Goal: Information Seeking & Learning: Learn about a topic

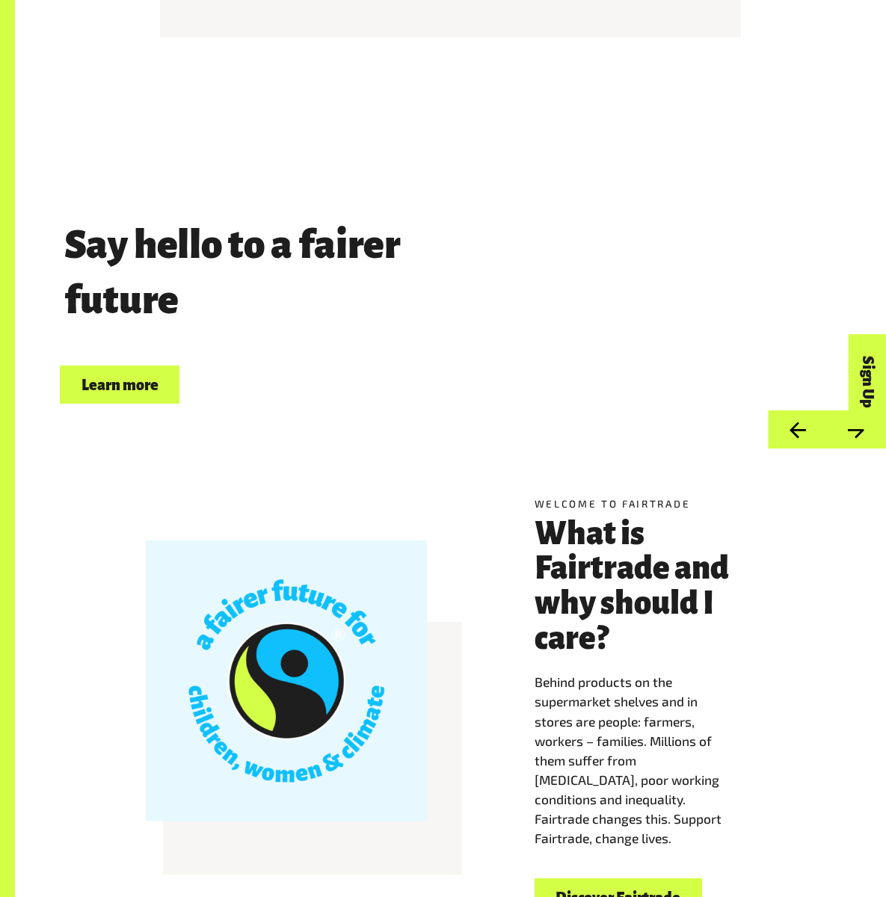
scroll to position [449, 0]
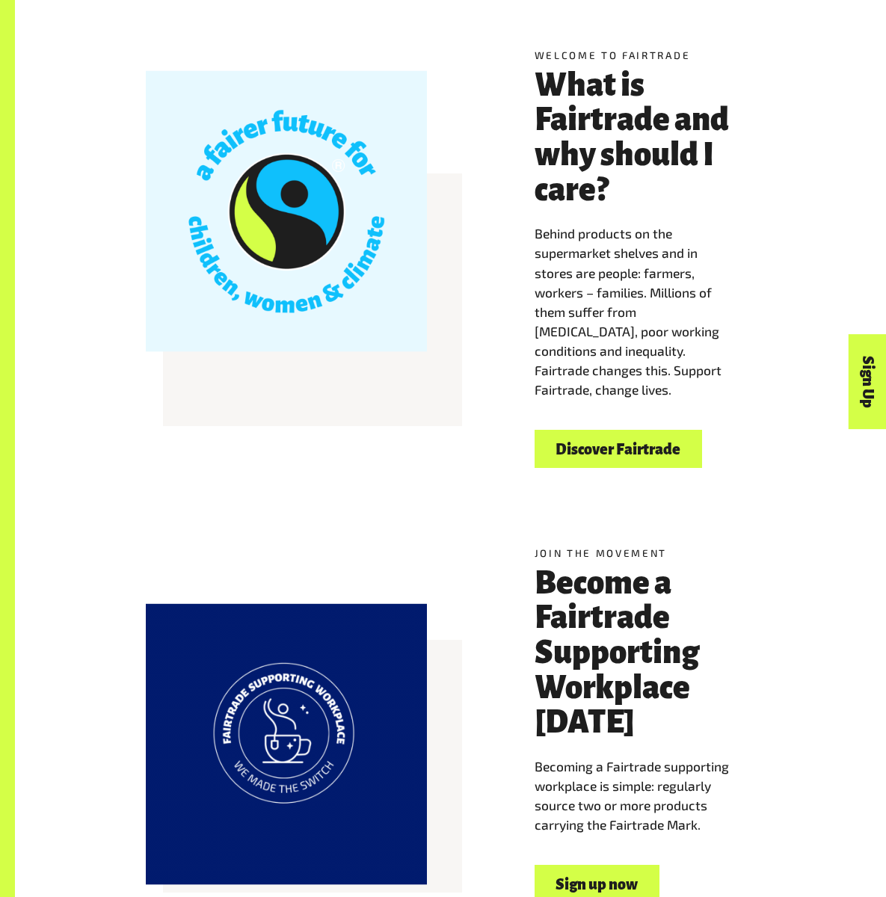
click at [611, 430] on link "Discover Fairtrade" at bounding box center [618, 449] width 167 height 38
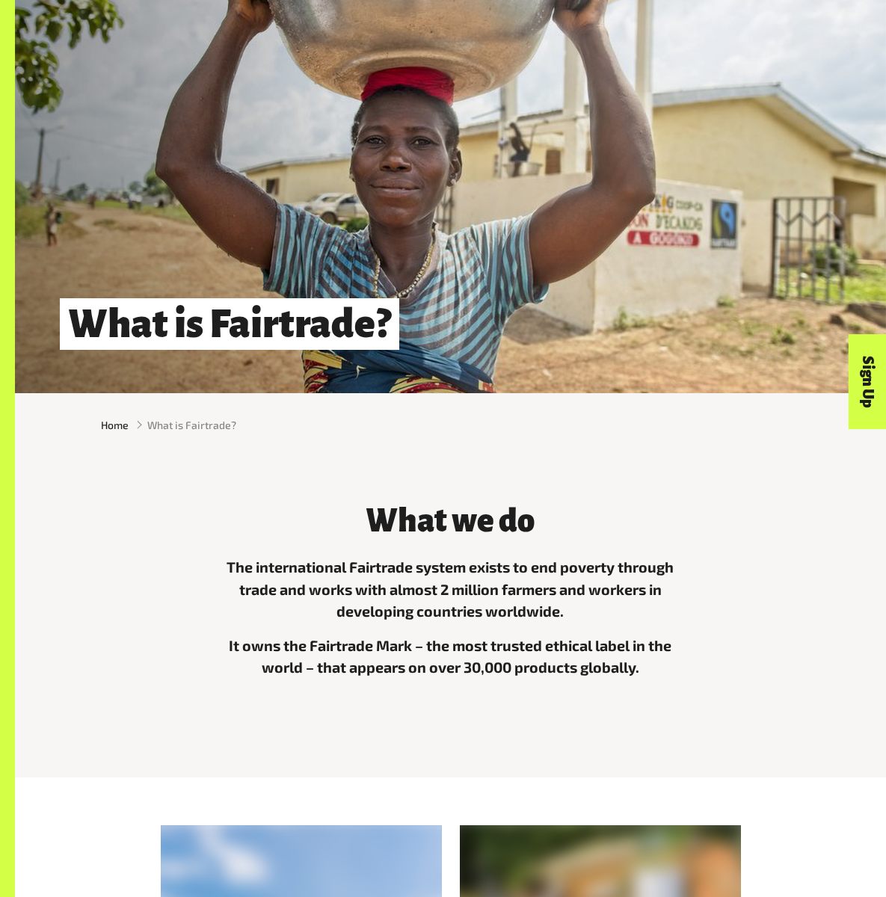
scroll to position [628, 0]
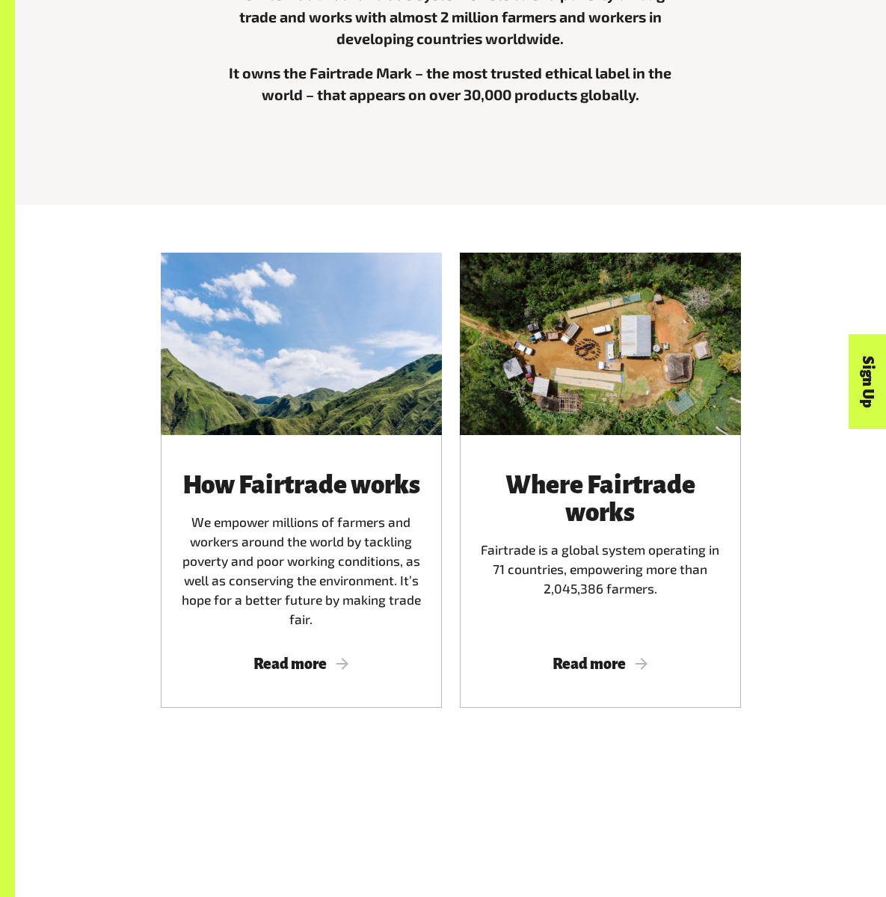
click at [271, 672] on span "Read more" at bounding box center [301, 664] width 245 height 16
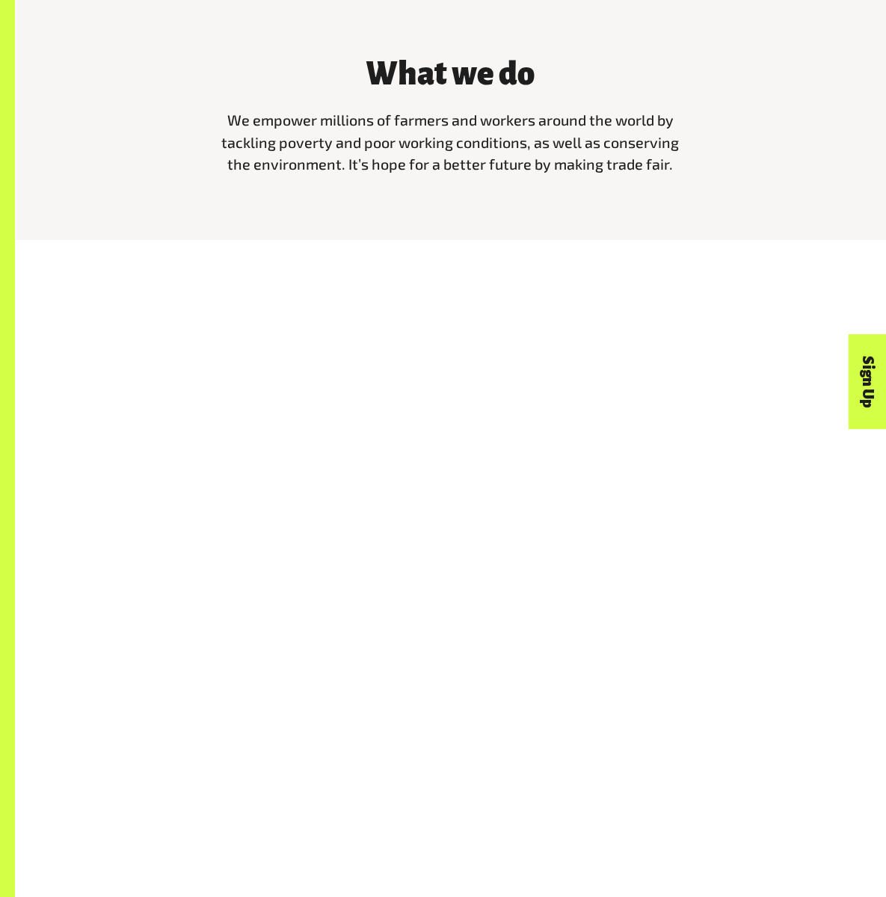
scroll to position [628, 0]
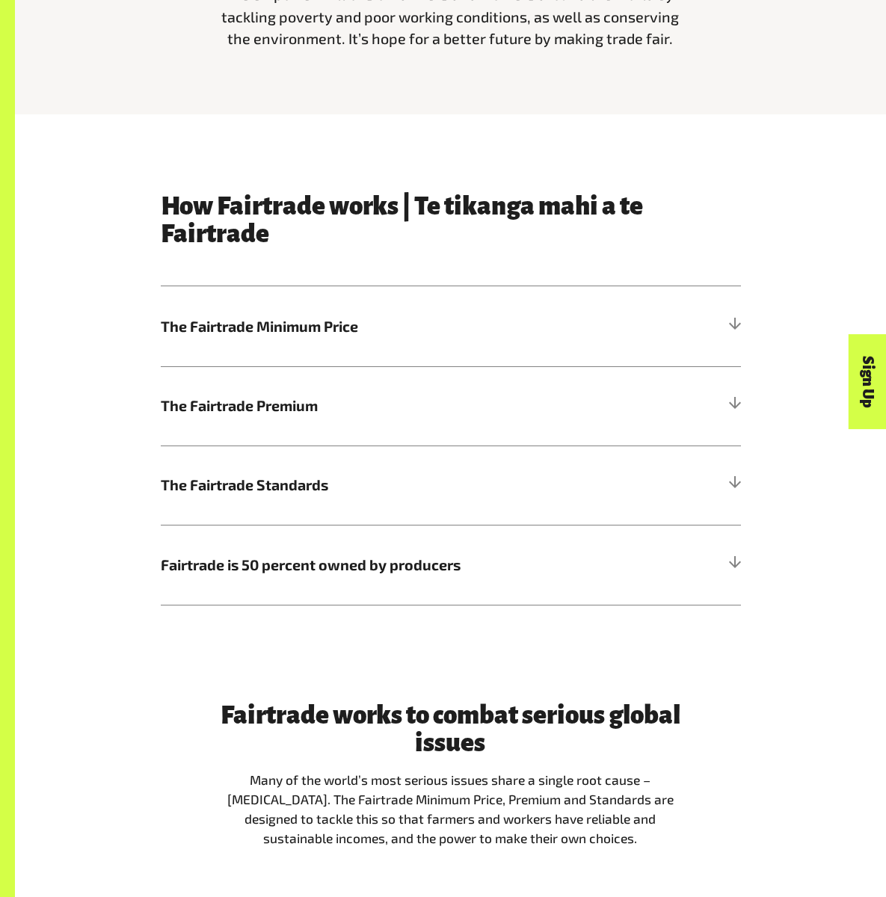
click at [274, 338] on span "The Fairtrade Minimum Price" at bounding box center [378, 326] width 435 height 22
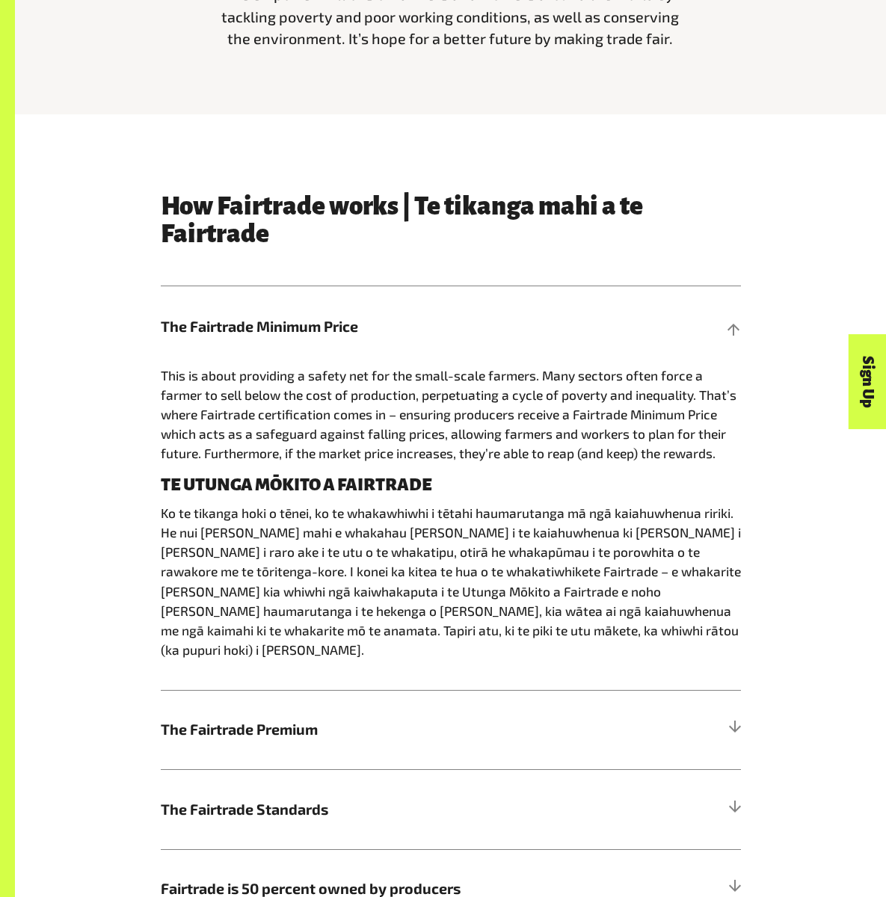
click at [253, 741] on span "The Fairtrade Premium" at bounding box center [378, 729] width 435 height 22
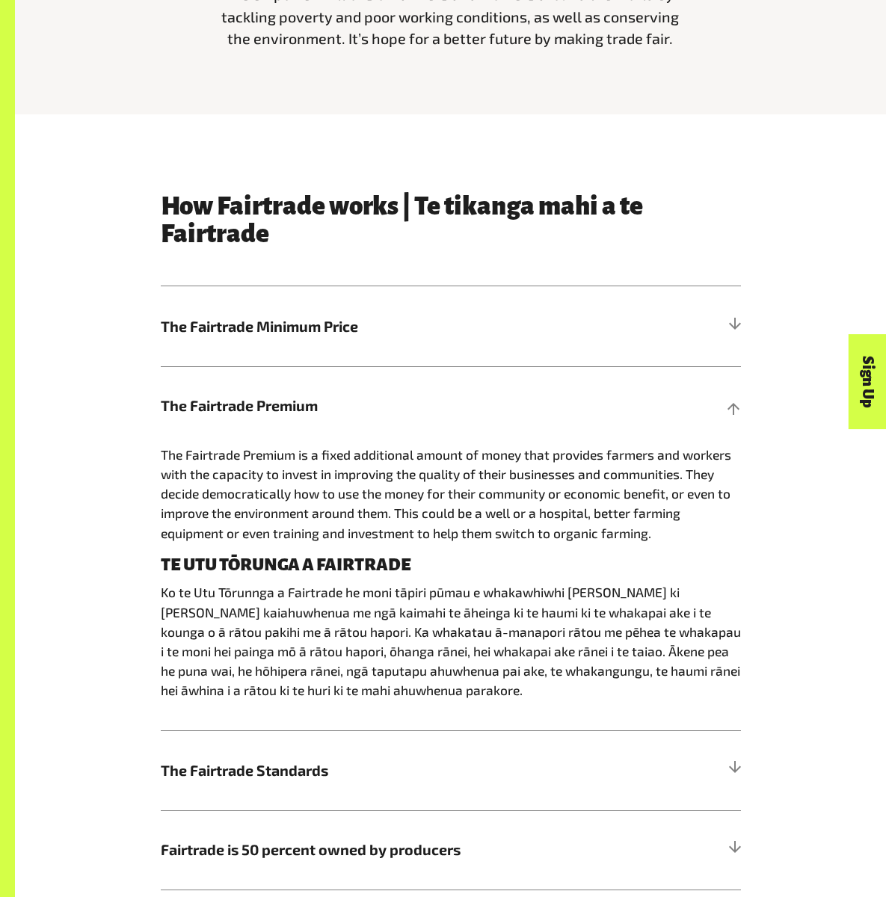
click at [253, 782] on span "The Fairtrade Standards" at bounding box center [378, 771] width 435 height 22
